Goal: Information Seeking & Learning: Check status

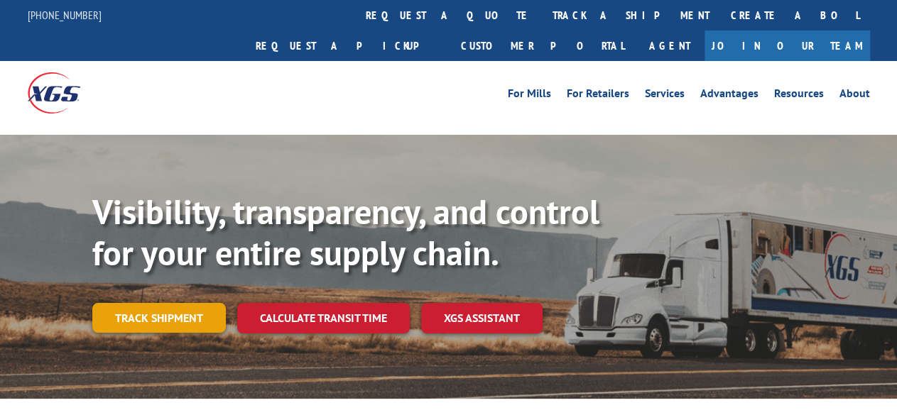
click at [170, 303] on link "Track shipment" at bounding box center [158, 318] width 133 height 30
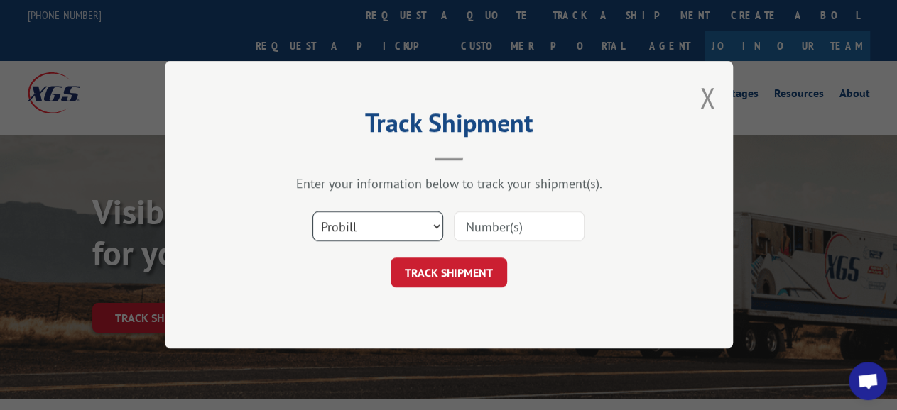
click at [312, 212] on select "Select category... Probill BOL PO" at bounding box center [377, 227] width 131 height 30
select select "bol"
click option "BOL" at bounding box center [0, 0] width 0 height 0
click at [480, 229] on input at bounding box center [519, 227] width 131 height 30
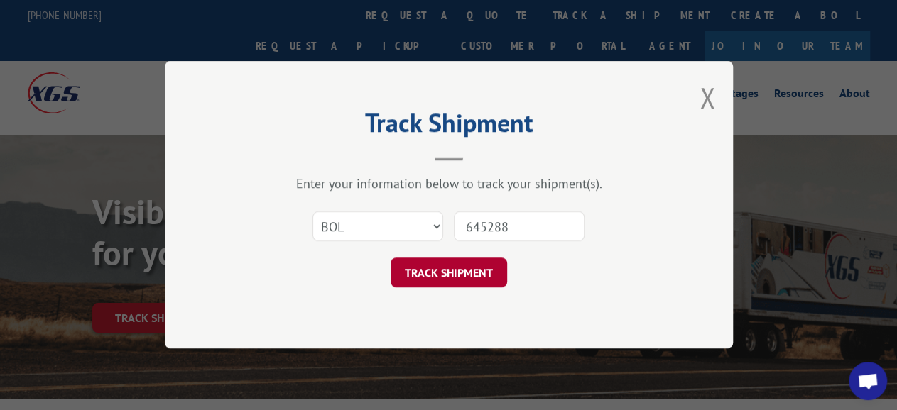
type input "645288"
click at [446, 266] on button "TRACK SHIPMENT" at bounding box center [449, 273] width 116 height 30
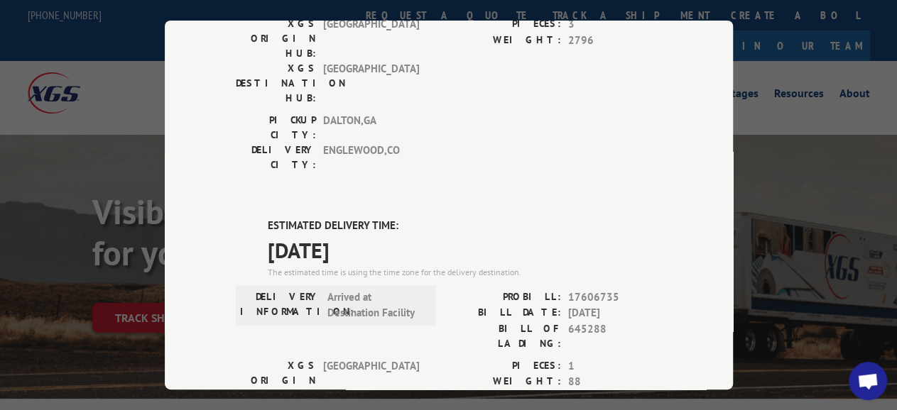
scroll to position [307, 0]
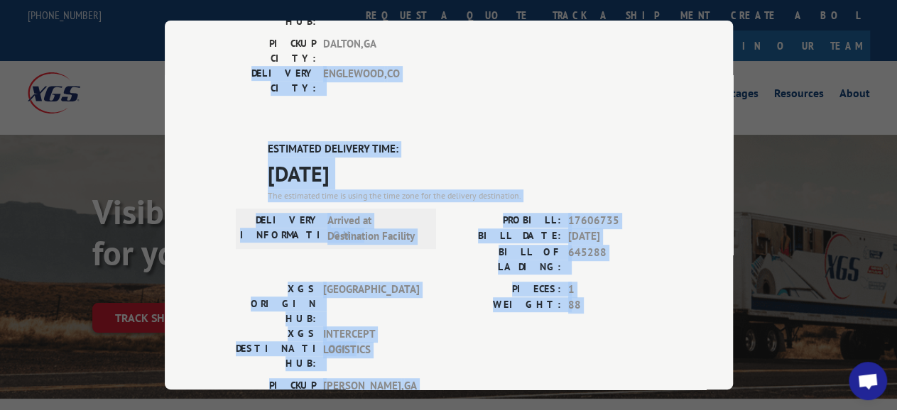
drag, startPoint x: 229, startPoint y: 34, endPoint x: 569, endPoint y: 249, distance: 401.8
click at [508, 279] on div "Track Shipment DELIVERED DELIVERY INFORMATION: [DATE] 08:20 am [PERSON_NAME] PR…" at bounding box center [449, 205] width 568 height 369
copy div "DELIVERY CITY: [GEOGRAPHIC_DATA] , [GEOGRAPHIC_DATA] ESTIMATED DELIVERY TIME: […"
